Goal: Transaction & Acquisition: Purchase product/service

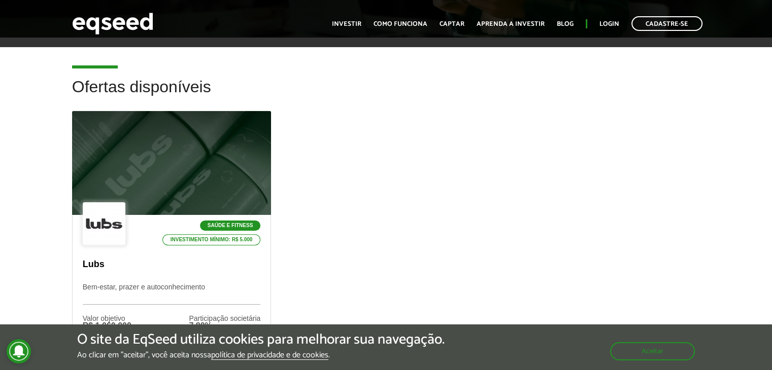
scroll to position [304, 0]
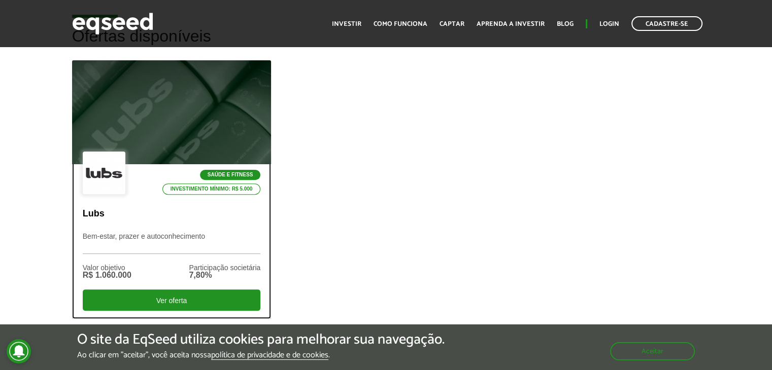
click at [204, 272] on div "7,80%" at bounding box center [225, 276] width 72 height 8
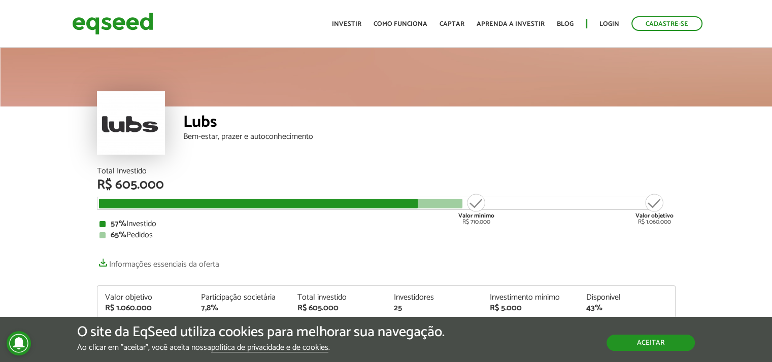
click at [654, 338] on button "Aceitar" at bounding box center [650, 343] width 88 height 16
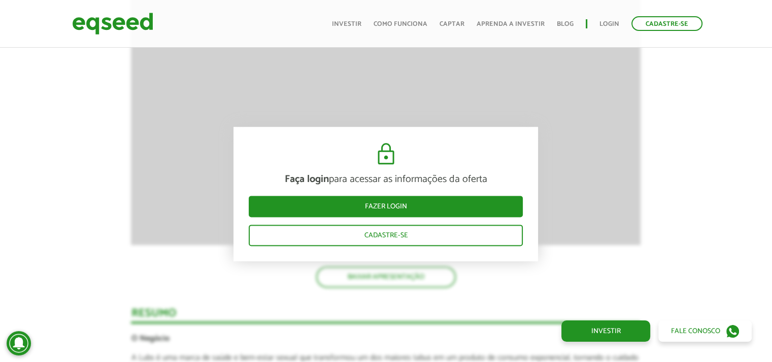
scroll to position [1522, 0]
